Goal: Information Seeking & Learning: Learn about a topic

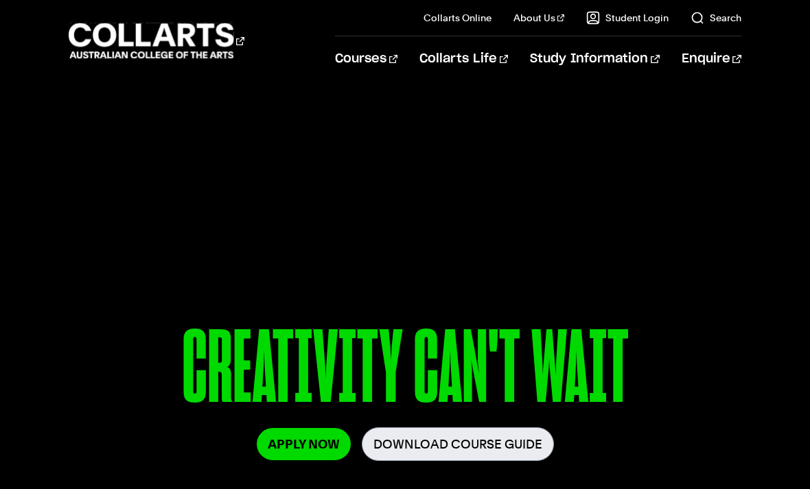
click at [500, 440] on link "Download Course Guide" at bounding box center [458, 445] width 192 height 34
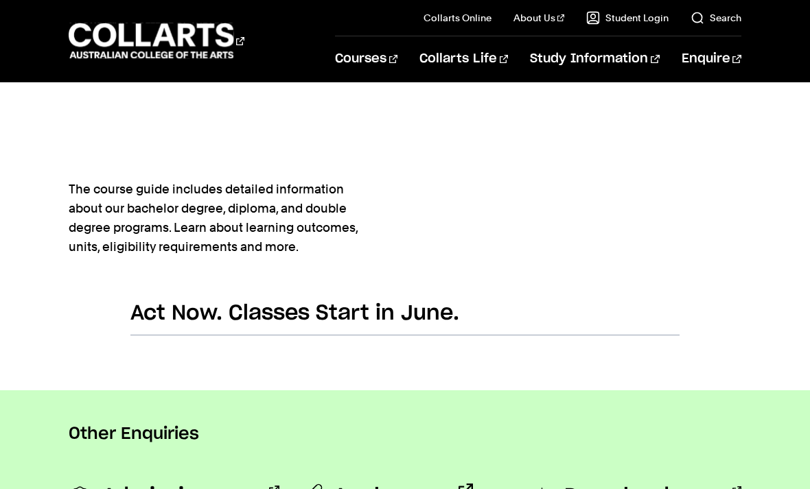
scroll to position [756, 0]
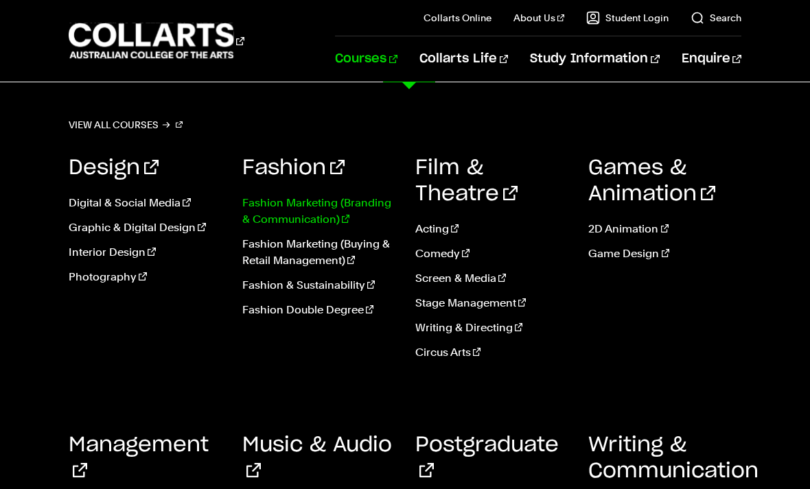
click at [364, 205] on link "Fashion Marketing (Branding & Communication)" at bounding box center [318, 211] width 152 height 33
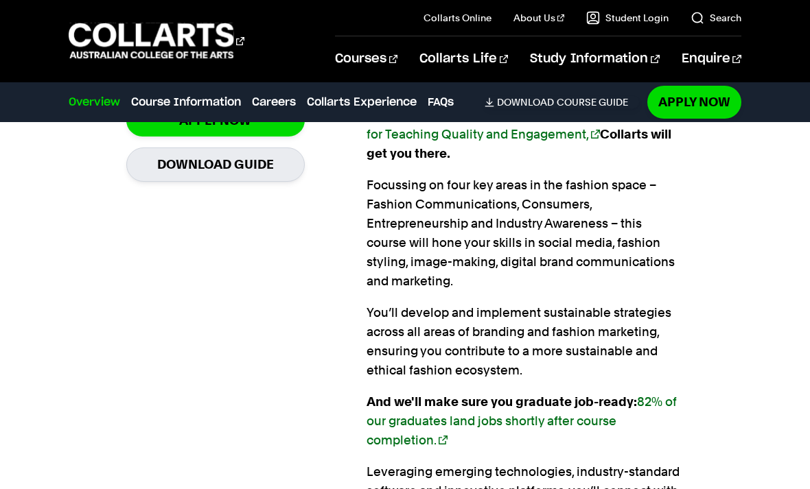
scroll to position [1071, 0]
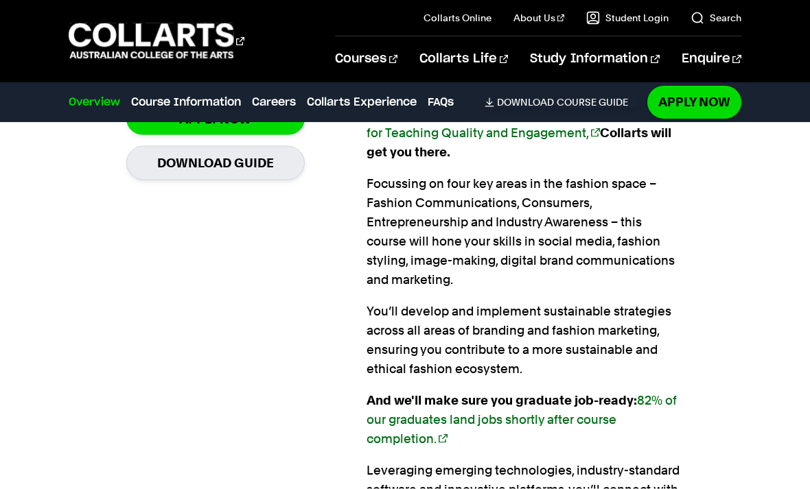
click at [384, 176] on p "Focussing on four key areas in the fashion space – Fashion Communications, Cons…" at bounding box center [525, 231] width 318 height 115
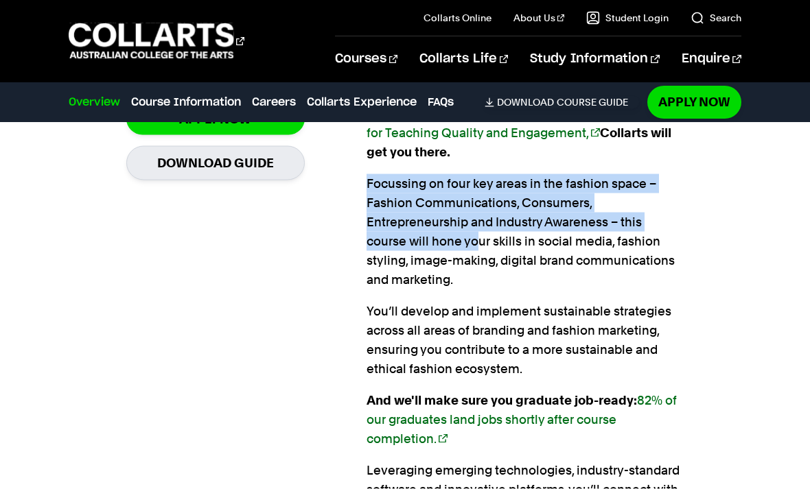
scroll to position [1072, 0]
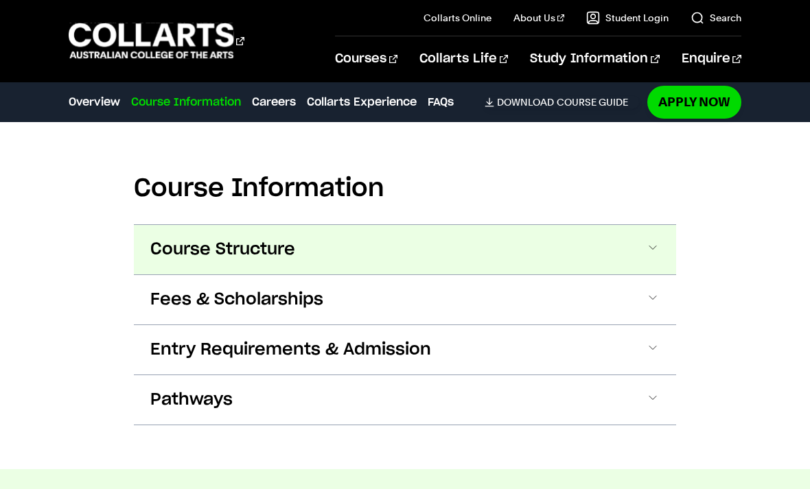
click at [635, 250] on button "Course Structure" at bounding box center [405, 249] width 542 height 49
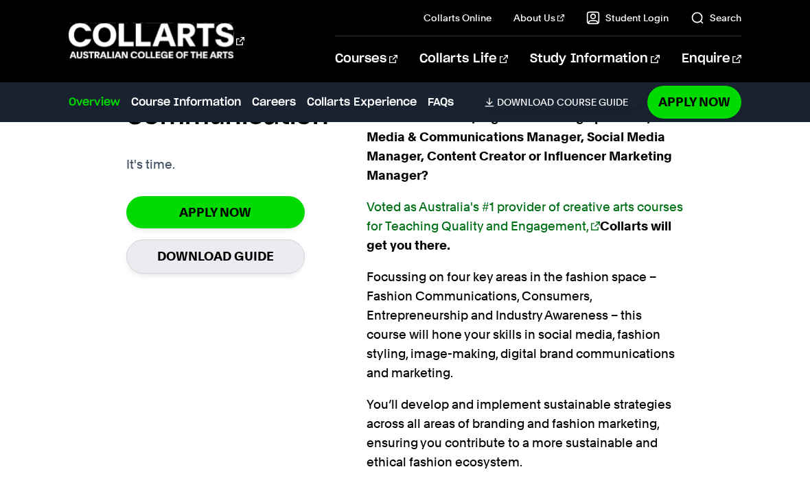
scroll to position [979, 0]
